Goal: Communication & Community: Answer question/provide support

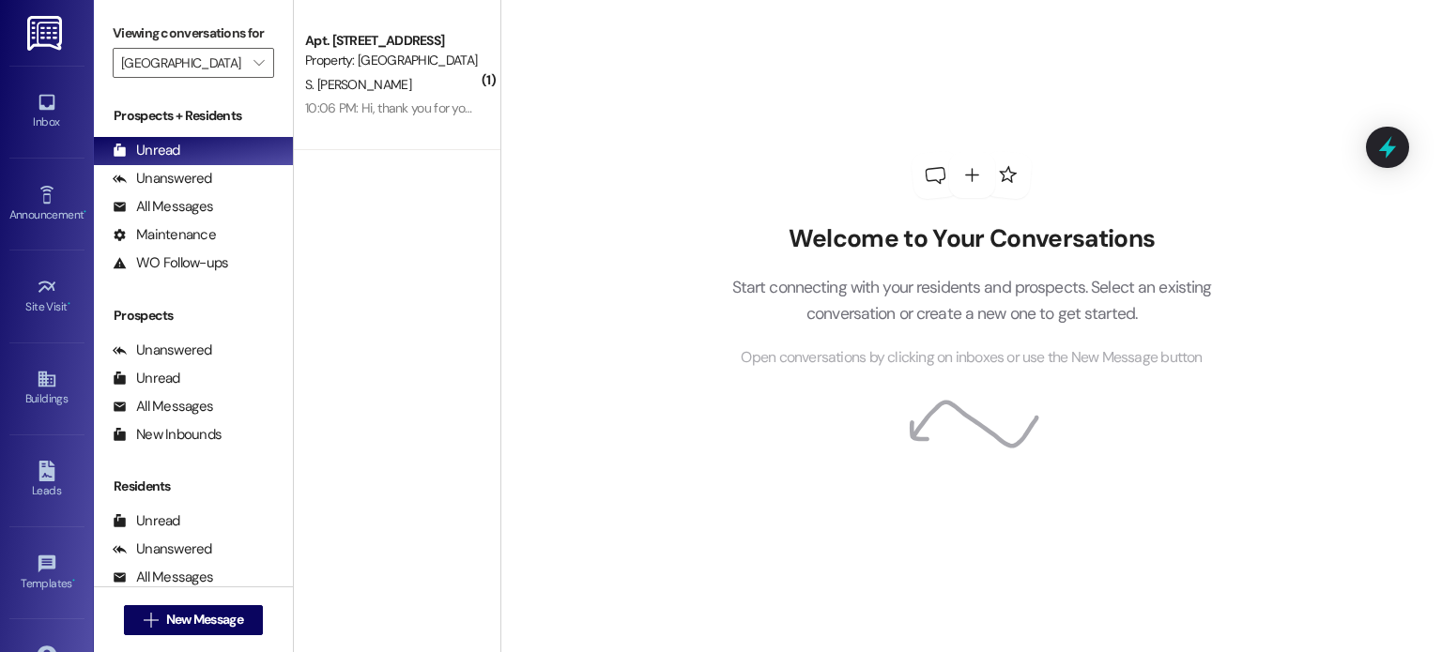
click at [29, 31] on img at bounding box center [46, 33] width 38 height 35
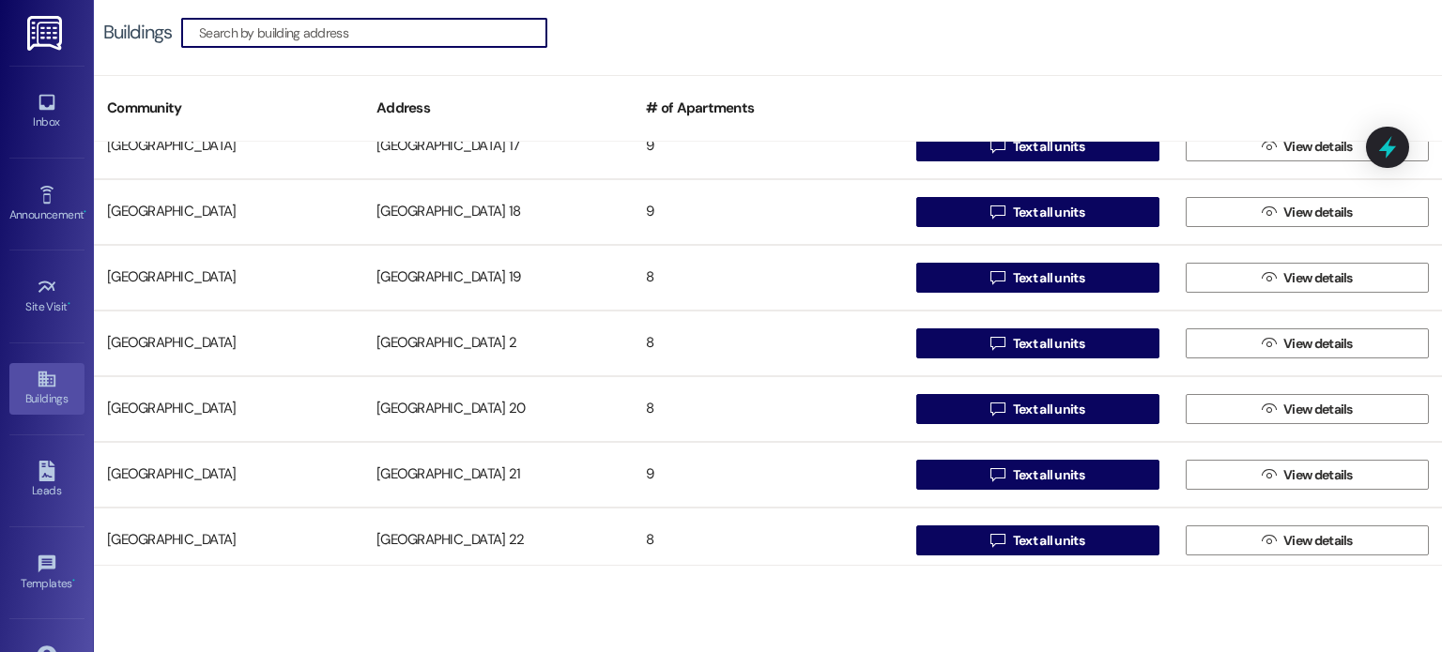
scroll to position [845, 0]
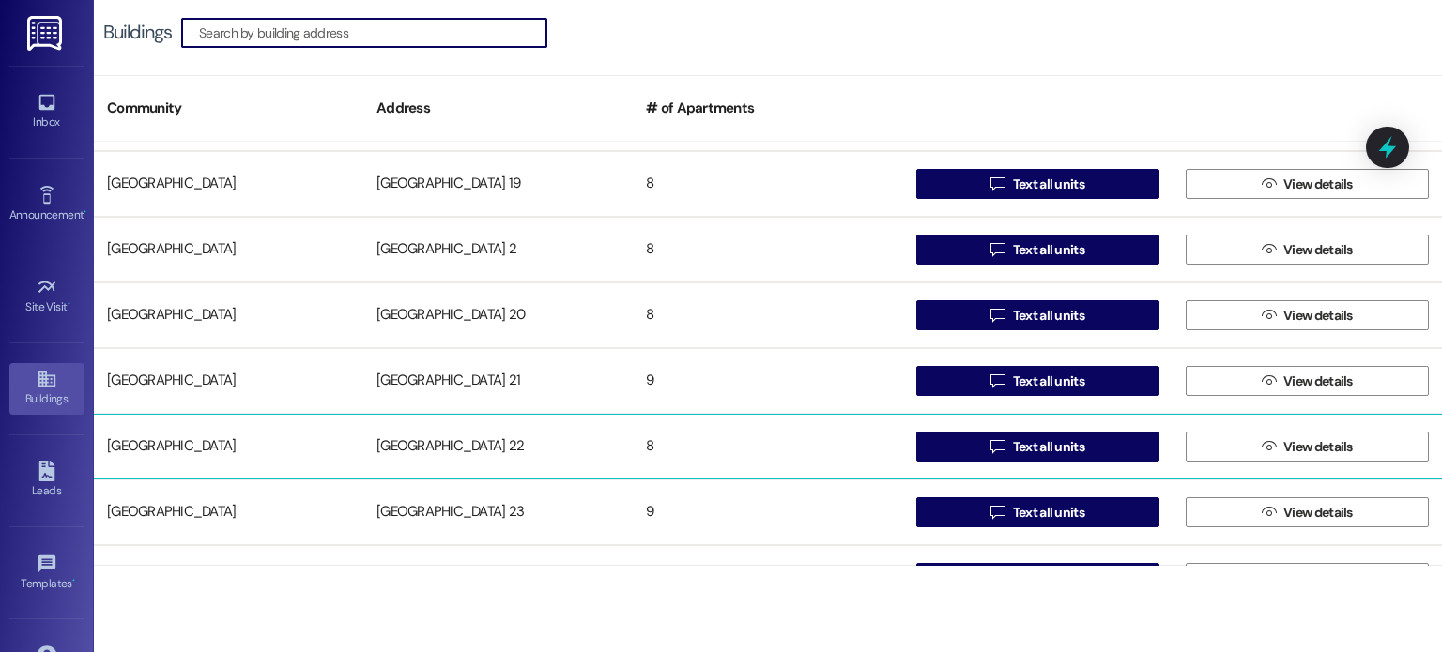
click at [466, 450] on div "[GEOGRAPHIC_DATA] 22" at bounding box center [497, 447] width 269 height 38
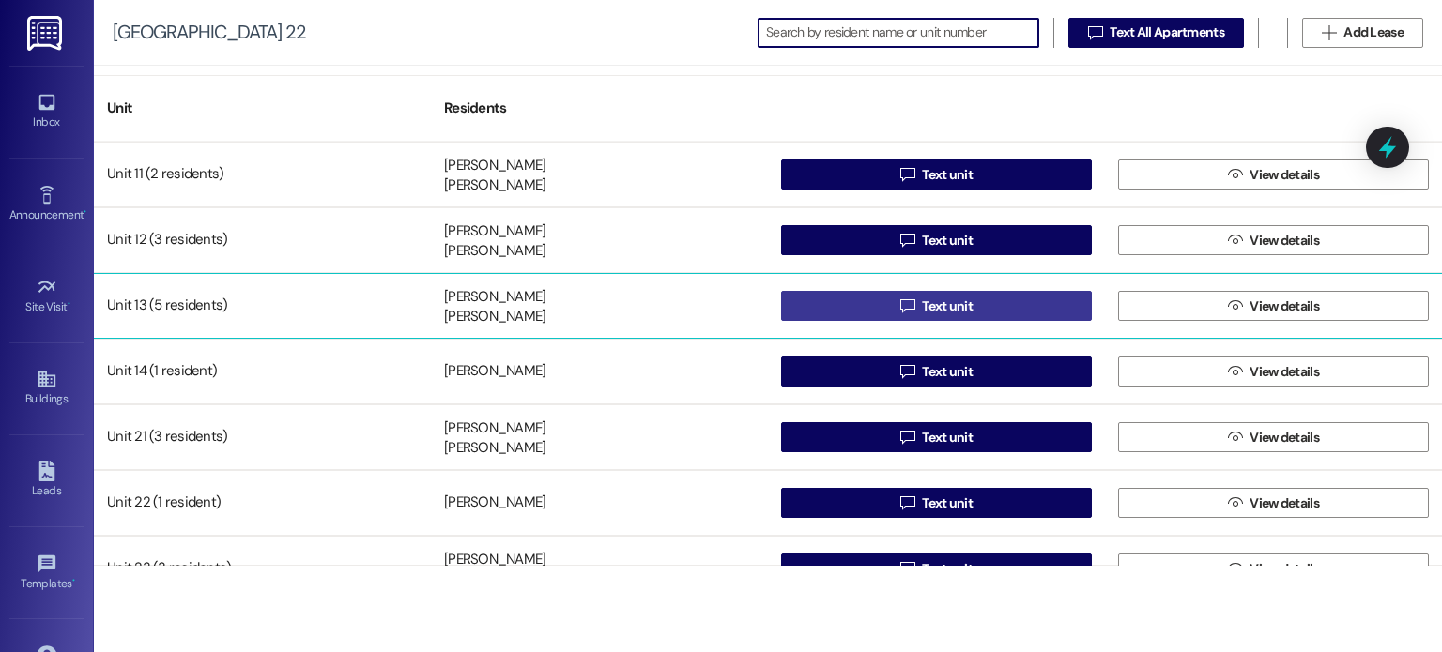
click at [815, 305] on button " Text unit" at bounding box center [936, 306] width 311 height 30
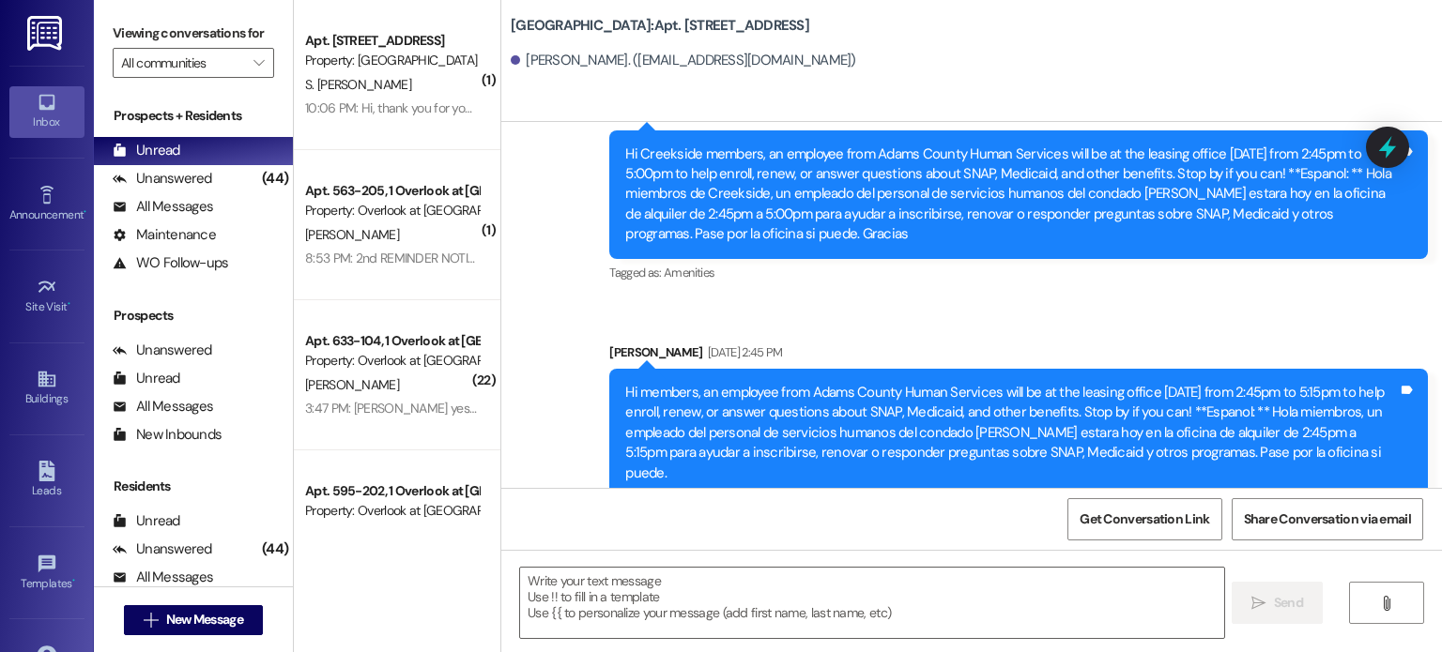
scroll to position [20696, 0]
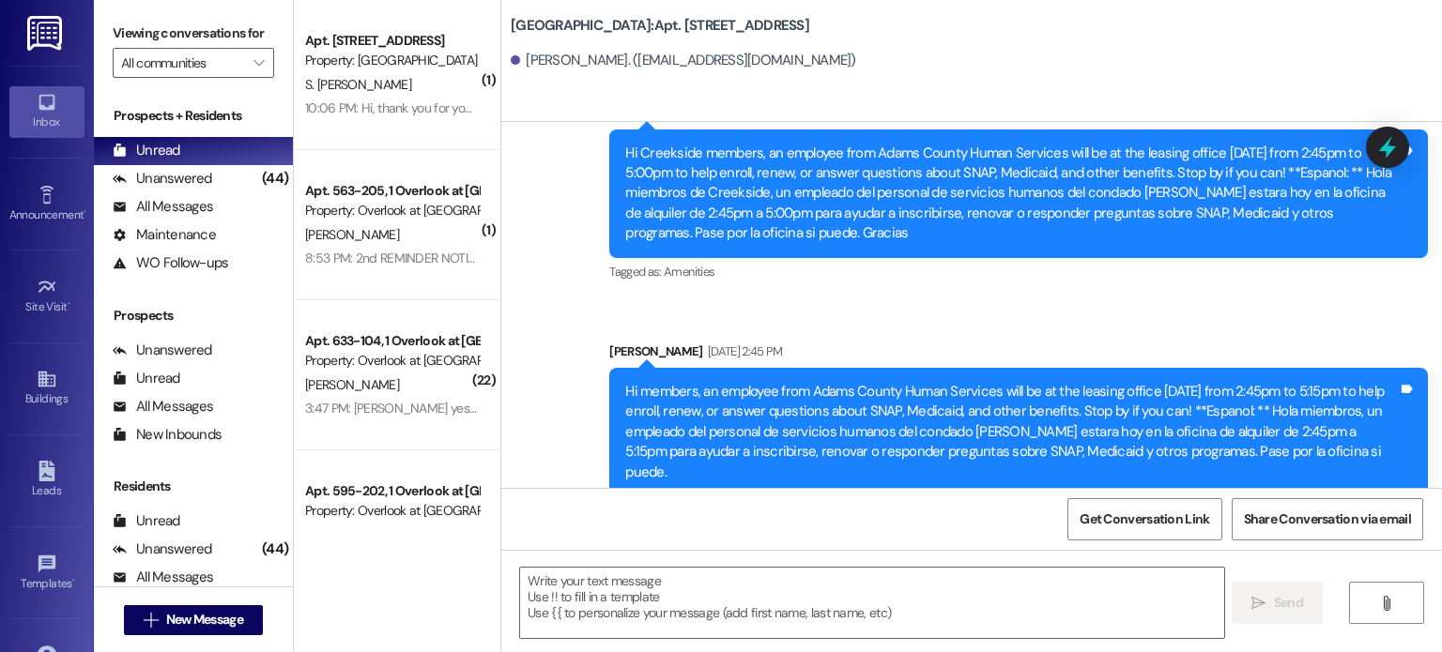
drag, startPoint x: 819, startPoint y: 452, endPoint x: 599, endPoint y: 392, distance: 227.5
click at [609, 606] on div "Hi [PERSON_NAME]: I apologize for the late text. I need you to stop in the [GEO…" at bounding box center [1018, 650] width 819 height 88
copy div "Hi [PERSON_NAME]: I apologize for the late text. I need you to stop in the [GEO…"
click at [569, 588] on textarea at bounding box center [871, 603] width 703 height 70
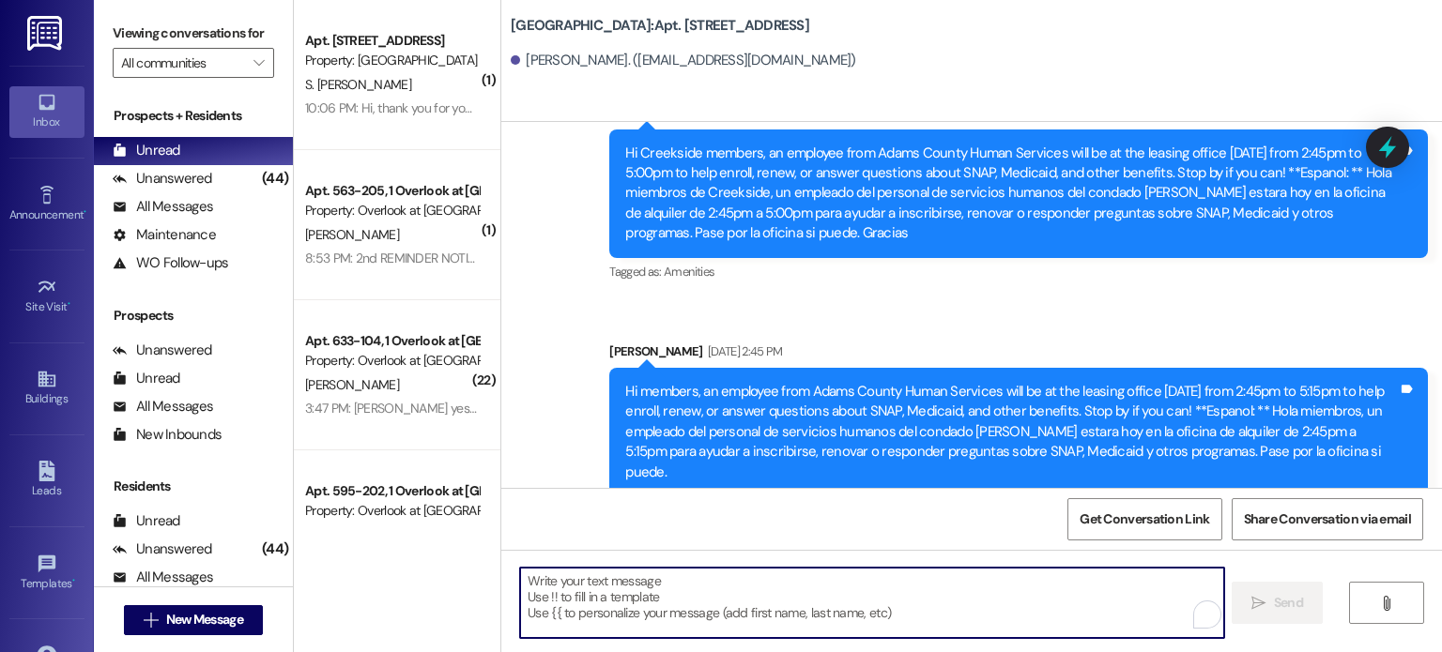
paste textarea "Hi [PERSON_NAME]: I apologize for the late text. I need you to stop in the [GEO…"
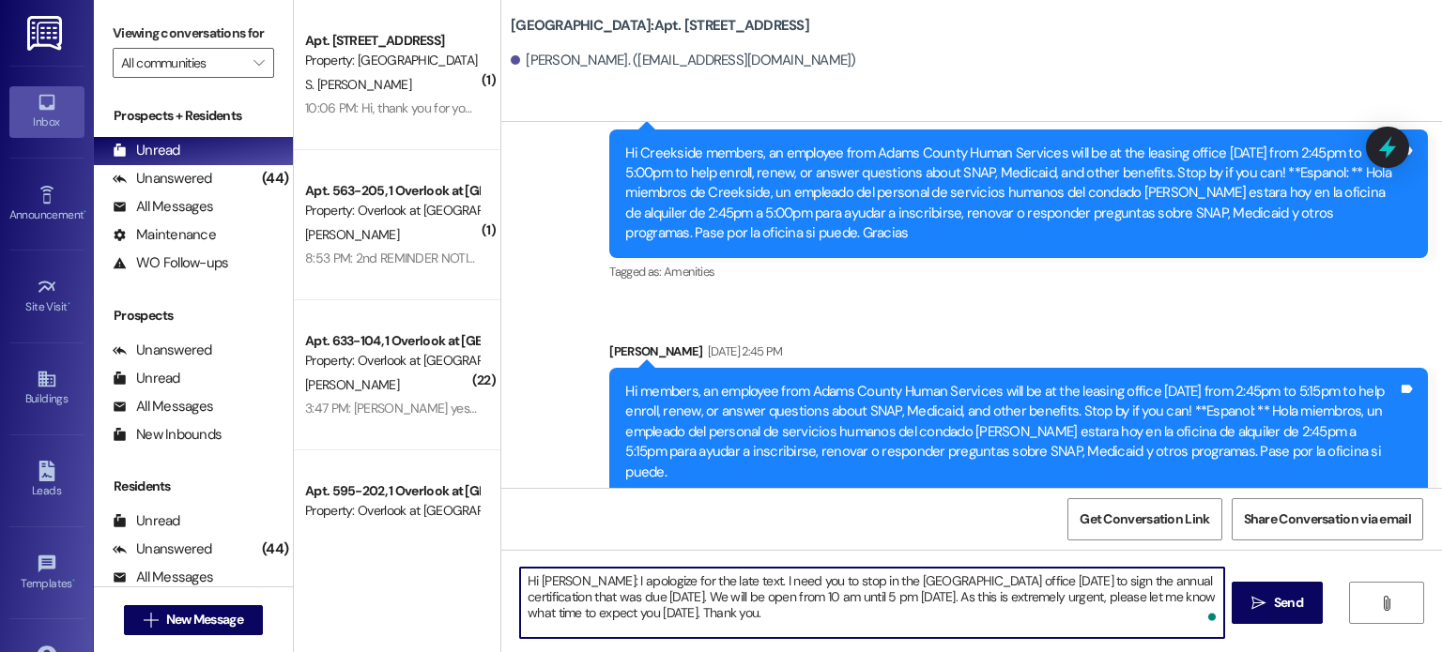
drag, startPoint x: 559, startPoint y: 583, endPoint x: 497, endPoint y: 567, distance: 64.9
click at [501, 567] on div "Hi [PERSON_NAME]: I apologize for the late text. I need you to stop in the [GEO…" at bounding box center [971, 620] width 941 height 141
click at [722, 581] on textarea "Hello again:: I apologize for the late text. I need you to stop in the [GEOGRAP…" at bounding box center [869, 603] width 703 height 70
drag, startPoint x: 868, startPoint y: 596, endPoint x: 923, endPoint y: 603, distance: 54.8
click at [923, 603] on textarea "Hello again:: I apologize for the late text. This is a reminder that you must p…" at bounding box center [869, 603] width 703 height 70
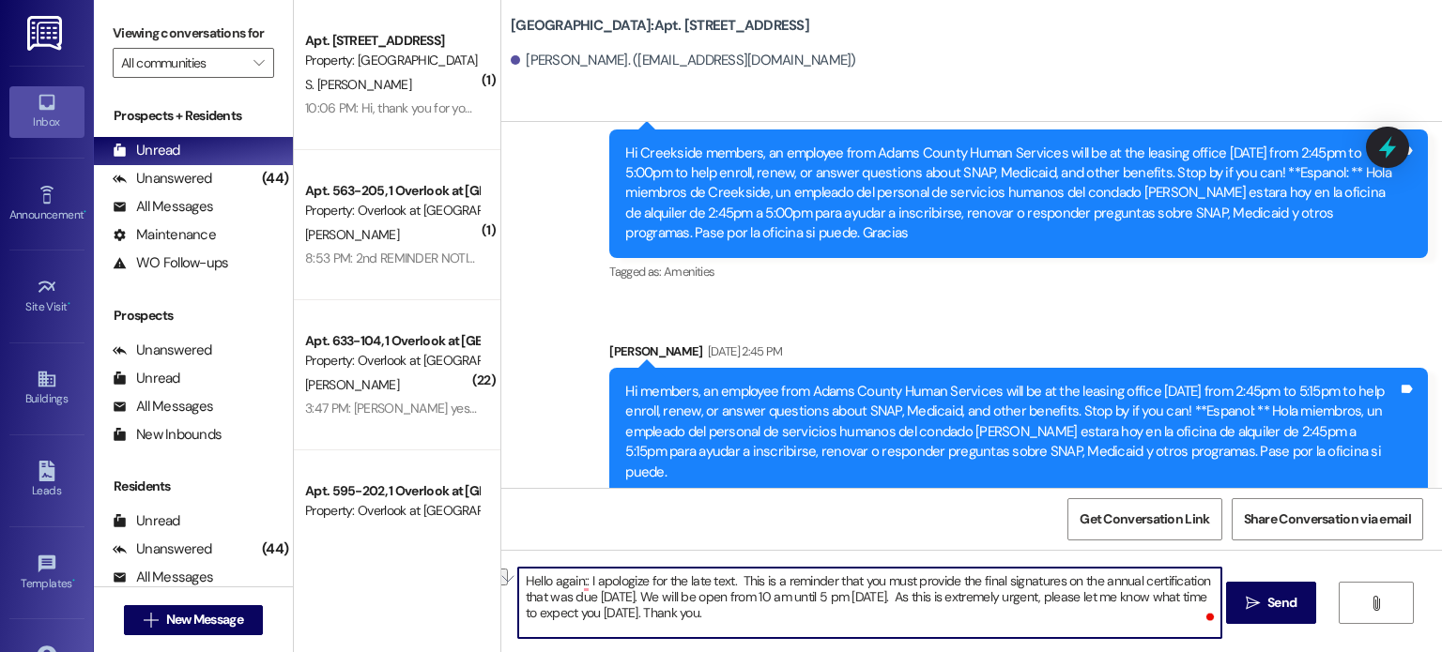
drag, startPoint x: 515, startPoint y: 613, endPoint x: 569, endPoint y: 618, distance: 53.7
click at [569, 618] on textarea "Hello again:: I apologize for the late text. This is a reminder that you must p…" at bounding box center [869, 603] width 703 height 70
click at [680, 616] on textarea "Hello again:: I apologize for the late text. This is a reminder that you must p…" at bounding box center [869, 603] width 703 height 70
click at [658, 596] on textarea "Hello again:: I apologize for the late text. This is a reminder that you must p…" at bounding box center [869, 603] width 703 height 70
click at [650, 598] on textarea "Hello again:: I apologize for the late text. This is a reminder that you must p…" at bounding box center [869, 603] width 703 height 70
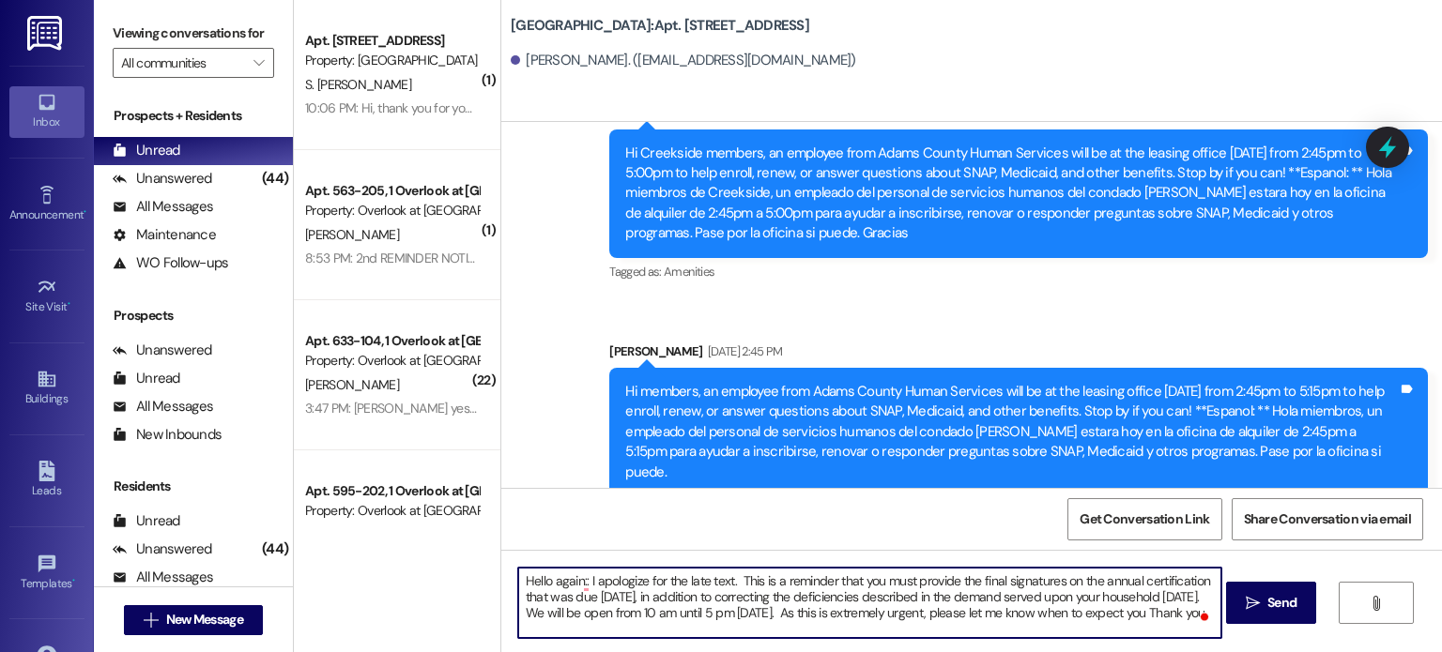
click at [811, 593] on textarea "Hello again:: I apologize for the late text. This is a reminder that you must p…" at bounding box center [869, 603] width 703 height 70
click at [637, 610] on textarea "Hello again:: I apologize for the late text. This is a reminder that you must p…" at bounding box center [869, 603] width 703 height 70
drag, startPoint x: 693, startPoint y: 626, endPoint x: 492, endPoint y: 551, distance: 214.5
click at [501, 551] on div "Hello again:: I apologize for the late text. This is a reminder that you must p…" at bounding box center [971, 620] width 941 height 141
type textarea "Hello again:: I apologize for the late text. This is a reminder that you must p…"
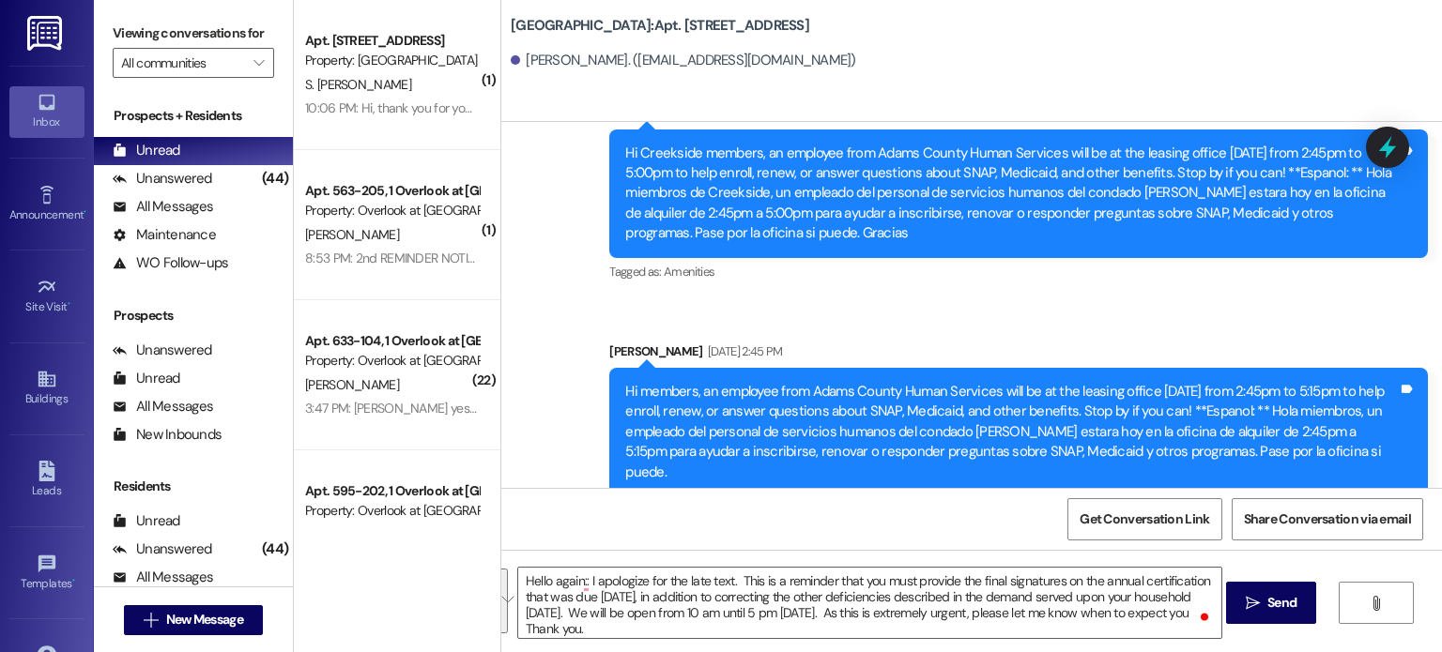
click at [1250, 604] on icon "" at bounding box center [1253, 603] width 14 height 15
